Goal: Transaction & Acquisition: Purchase product/service

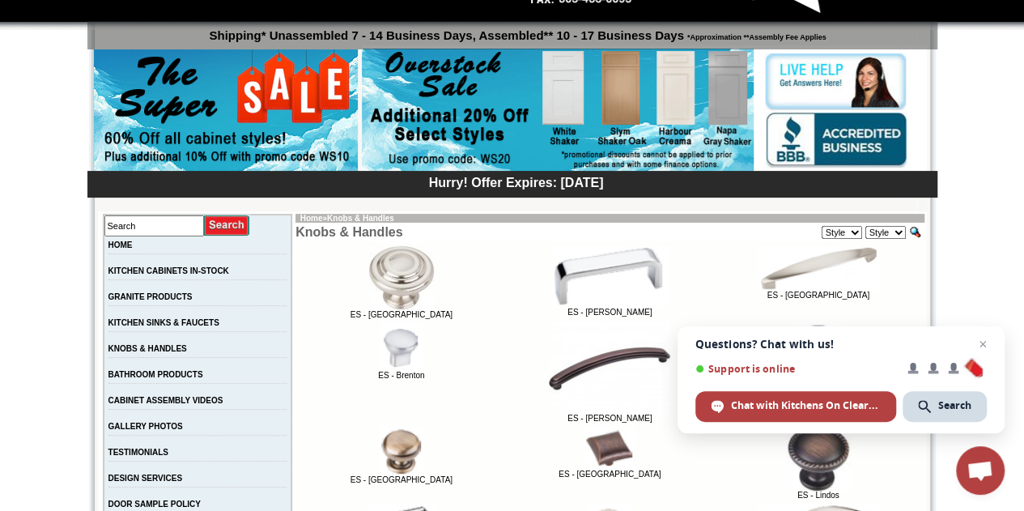
scroll to position [130, 0]
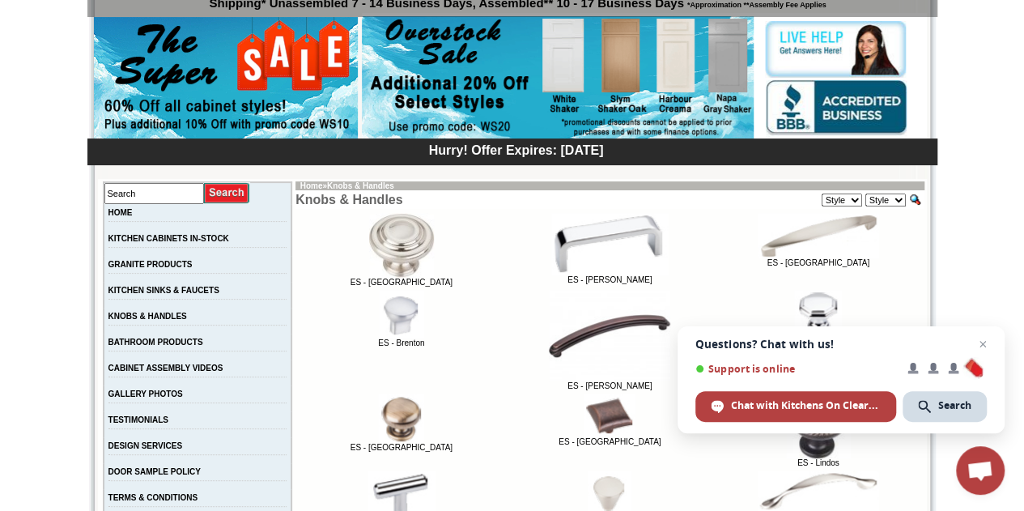
click at [985, 342] on span "Open chat" at bounding box center [983, 344] width 20 height 20
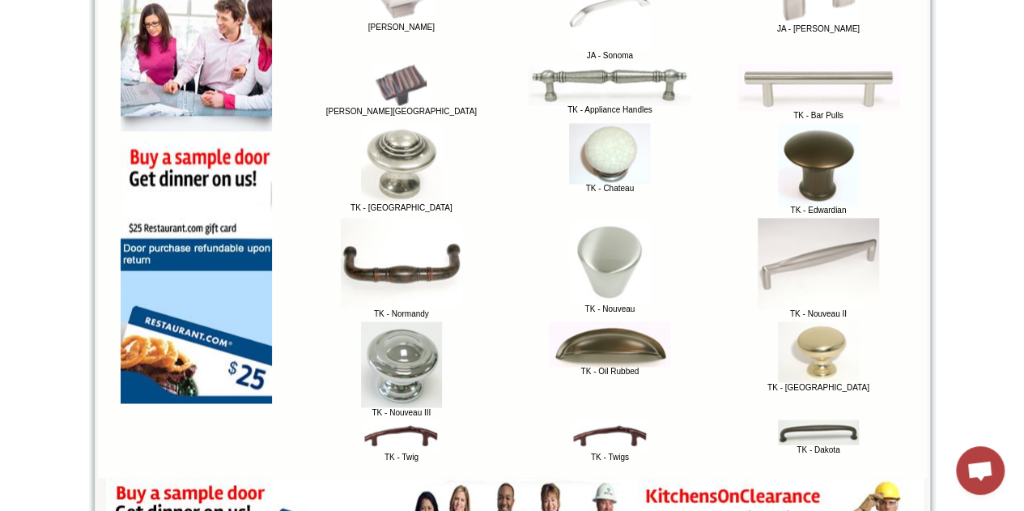
scroll to position [1166, 0]
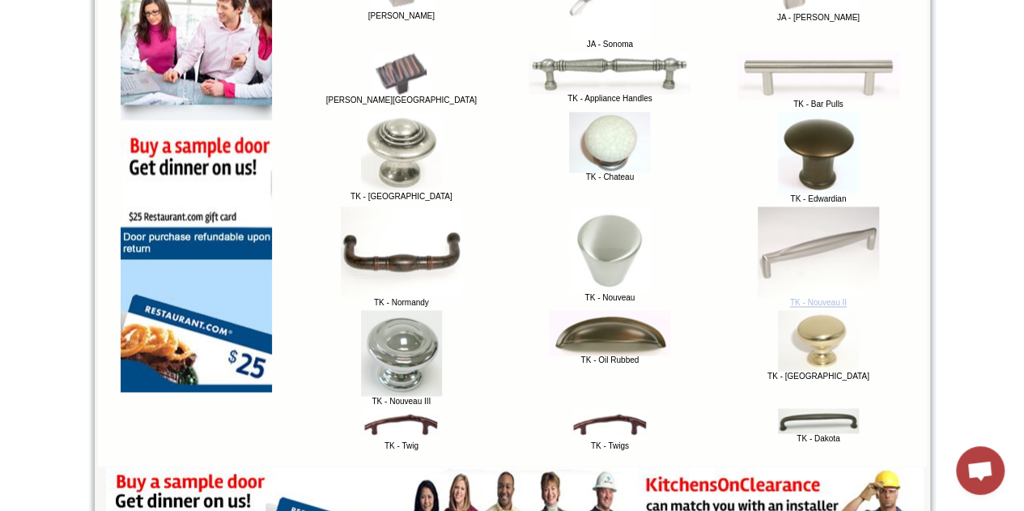
click at [824, 253] on img at bounding box center [818, 253] width 121 height 92
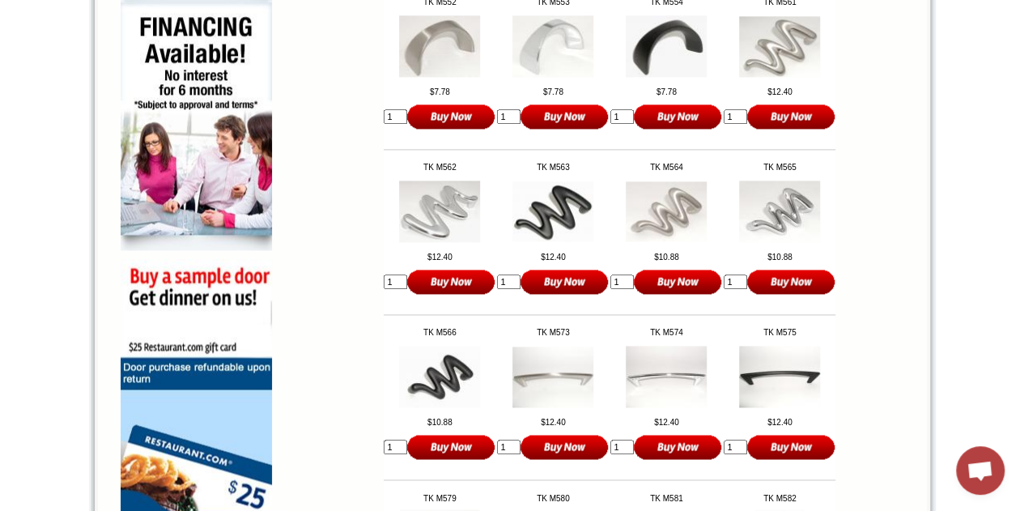
scroll to position [1047, 0]
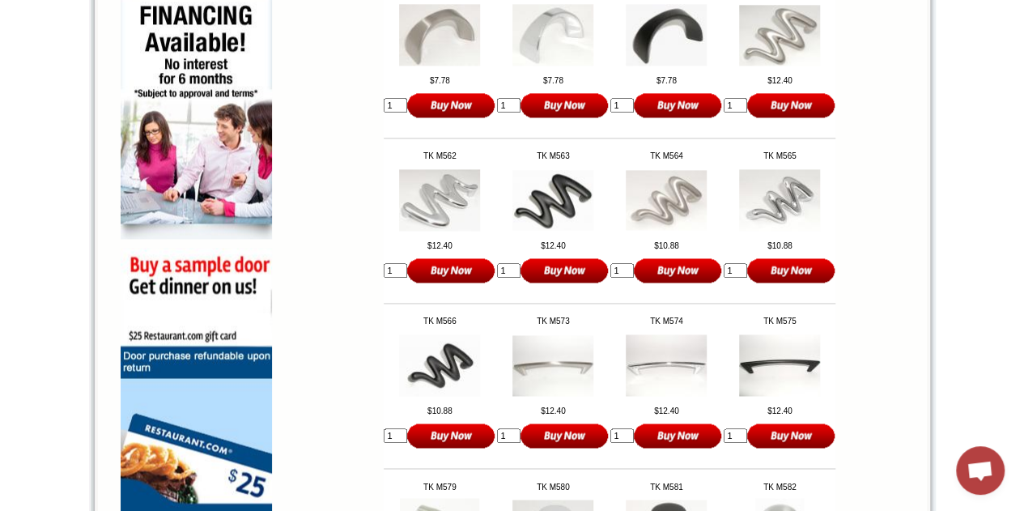
click at [547, 380] on img at bounding box center [553, 365] width 81 height 61
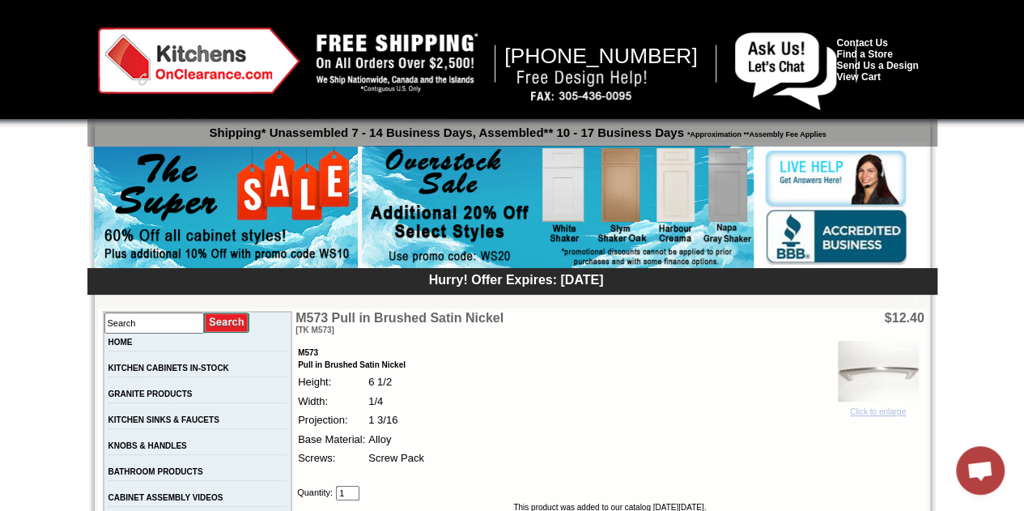
click at [860, 379] on img at bounding box center [878, 371] width 81 height 61
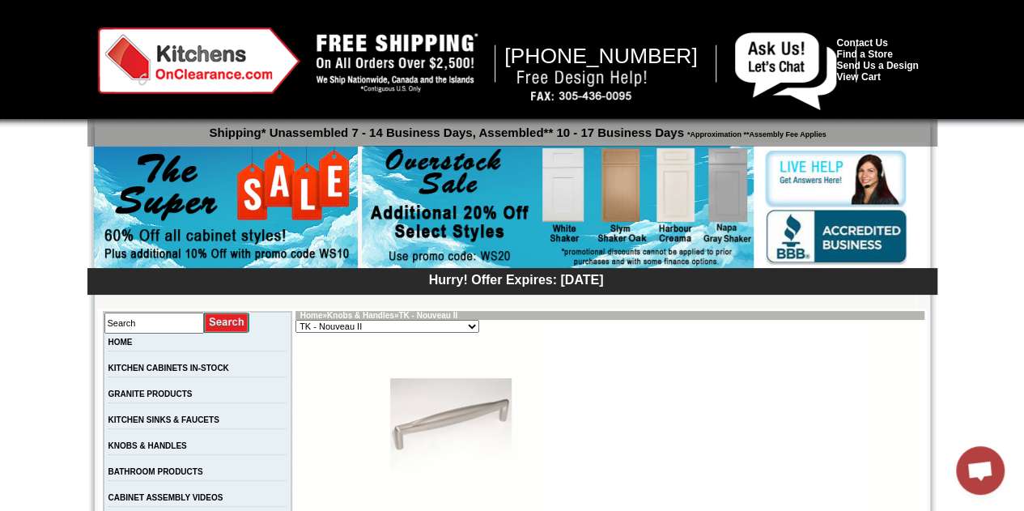
click at [169, 460] on td "KNOBS & HANDLES" at bounding box center [198, 450] width 189 height 26
click at [173, 450] on link "KNOBS & HANDLES" at bounding box center [148, 445] width 79 height 9
